Goal: Find contact information: Find contact information

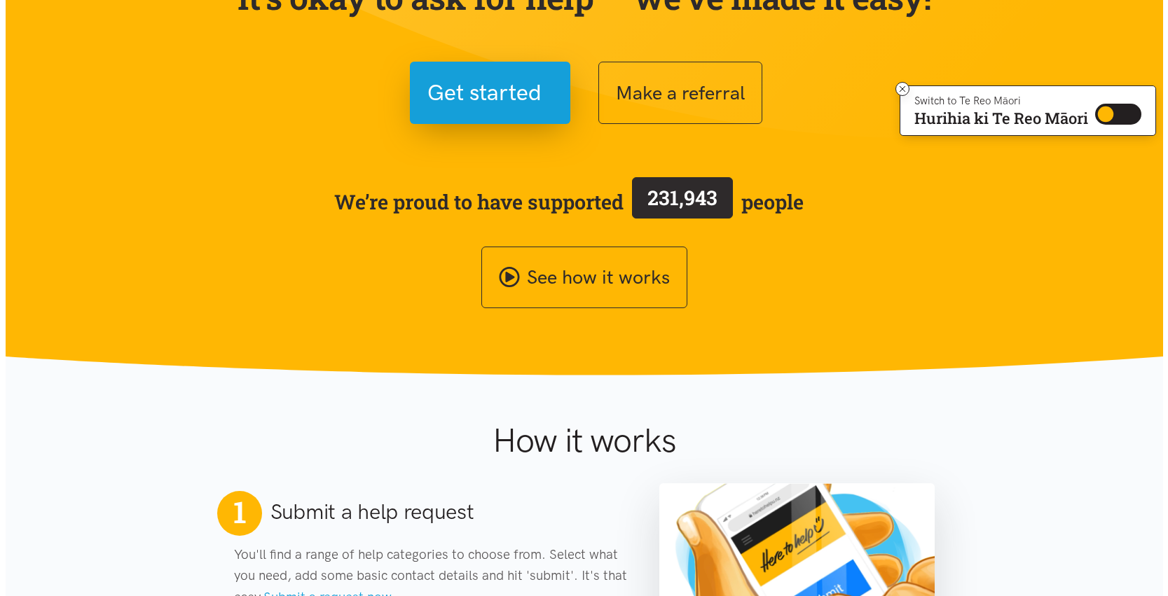
scroll to position [116, 0]
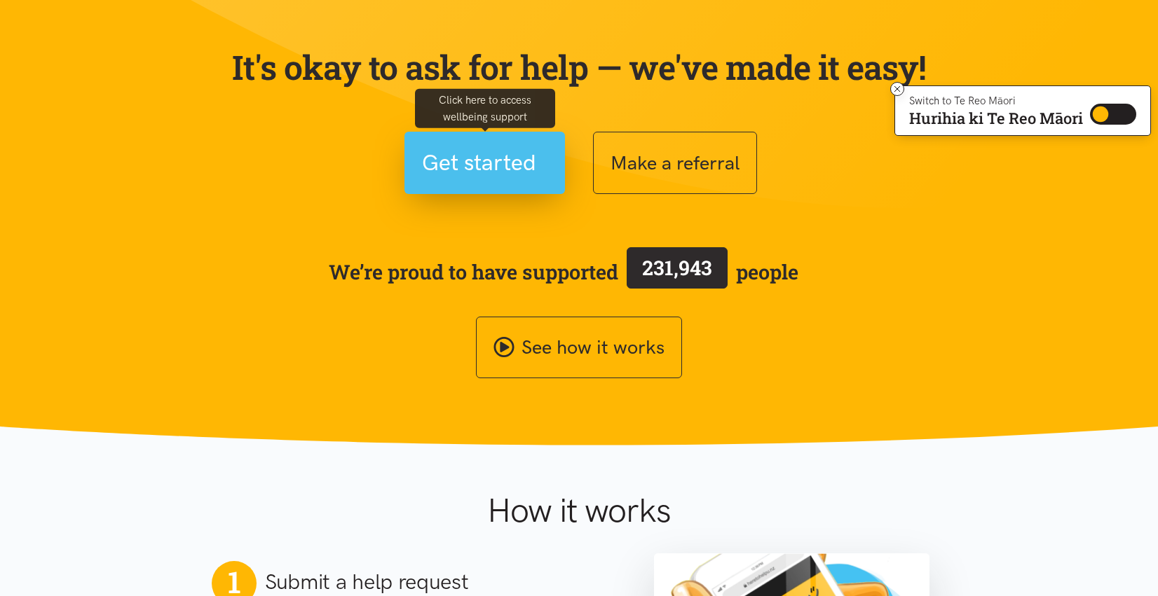
click at [528, 162] on span "Get started" at bounding box center [479, 163] width 114 height 36
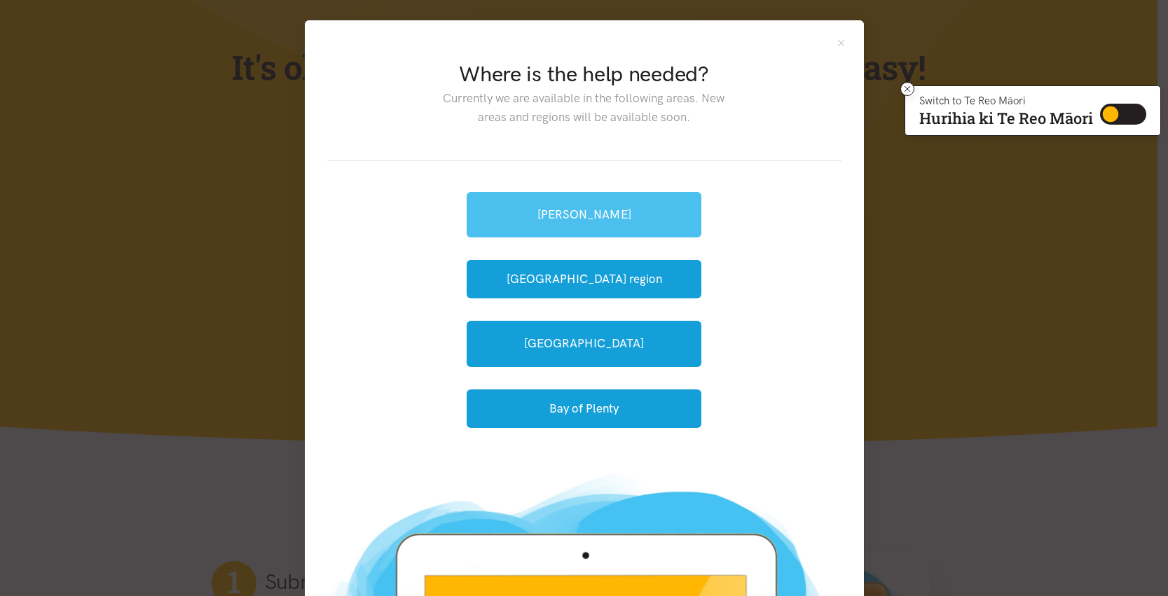
click at [594, 225] on link "[PERSON_NAME]" at bounding box center [584, 215] width 235 height 46
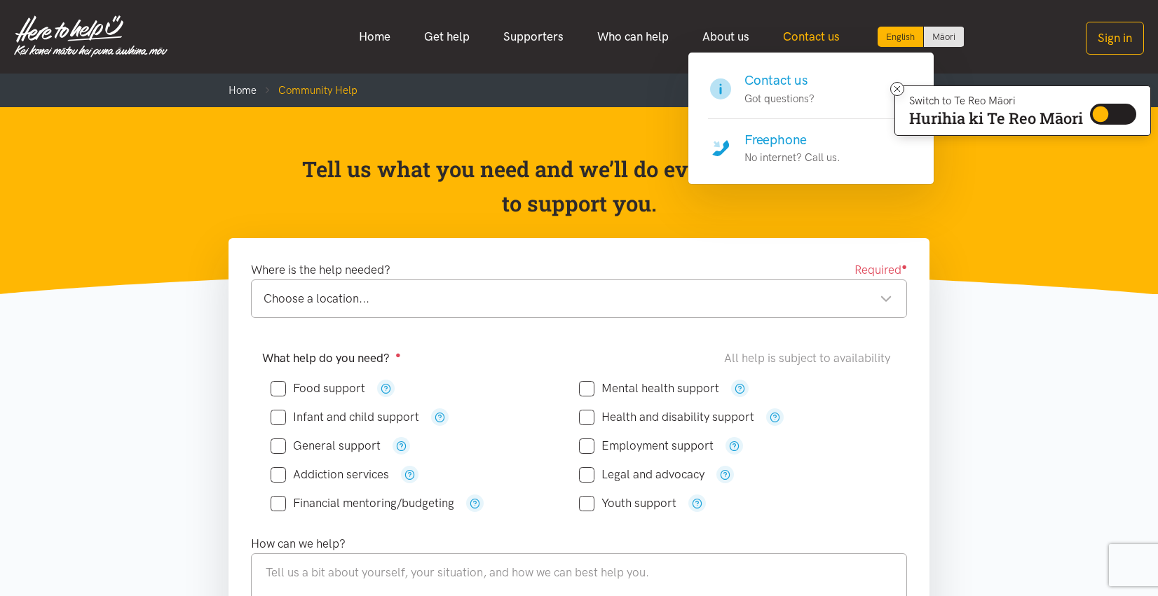
click at [818, 48] on link "Contact us" at bounding box center [811, 37] width 90 height 30
click at [782, 151] on p "No internet? Call us." at bounding box center [792, 157] width 96 height 17
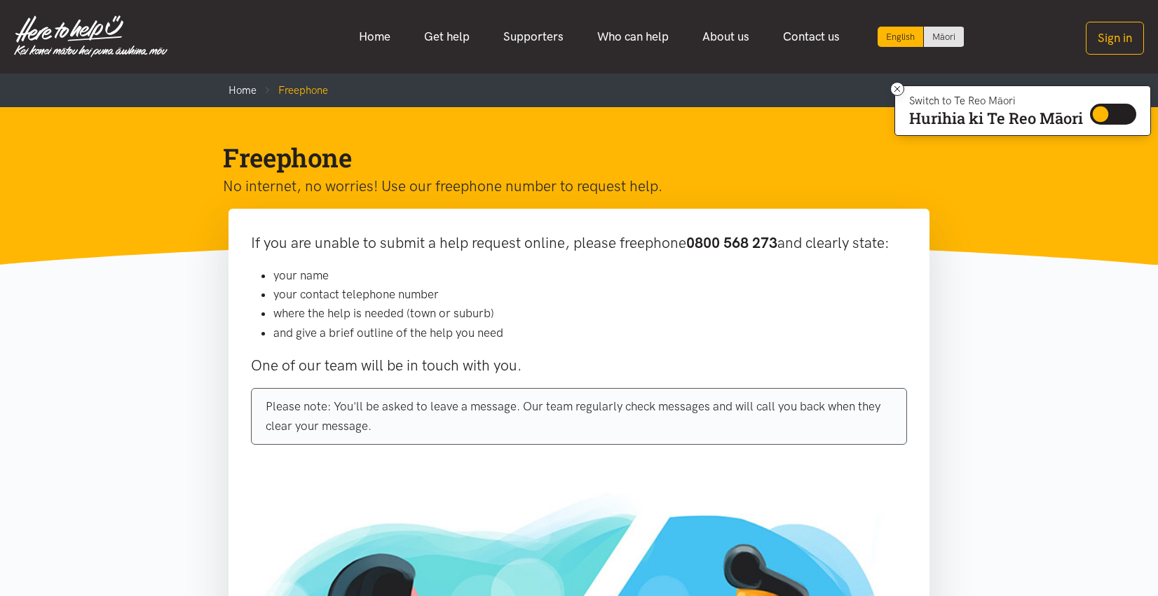
drag, startPoint x: 785, startPoint y: 245, endPoint x: 620, endPoint y: 244, distance: 165.4
click at [620, 244] on p "If you are unable to submit a help request online, please freephone 0800 568 27…" at bounding box center [579, 243] width 656 height 24
copy p "freephone 0800 568 273"
